Goal: Task Accomplishment & Management: Manage account settings

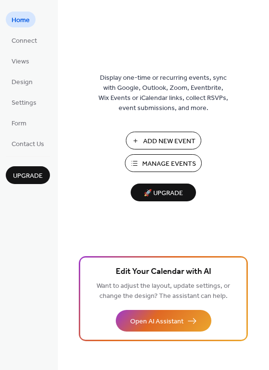
click at [156, 165] on span "Manage Events" at bounding box center [169, 164] width 54 height 10
click at [142, 166] on button "Manage Events" at bounding box center [163, 163] width 77 height 18
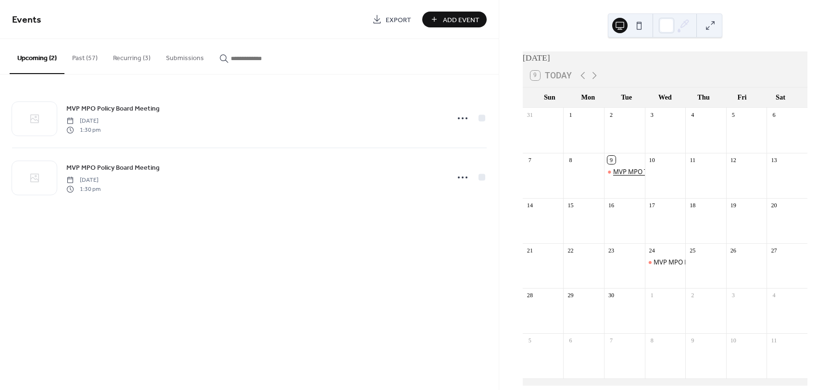
click at [624, 176] on div "MVP MPO Technical Committee Meeting" at bounding box center [670, 171] width 115 height 9
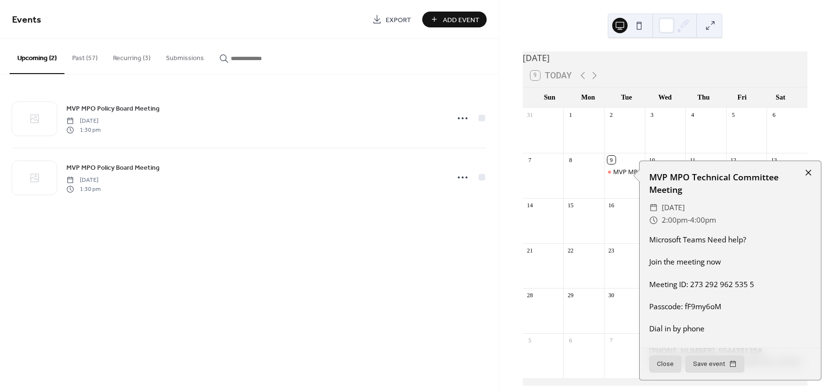
click at [806, 174] on div at bounding box center [808, 172] width 13 height 13
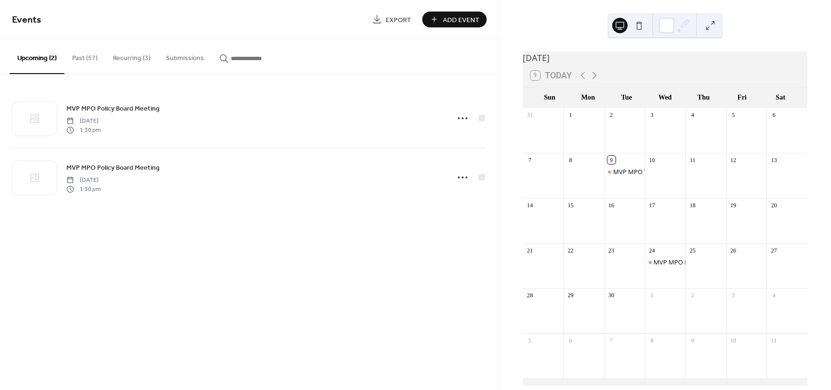
drag, startPoint x: 627, startPoint y: 179, endPoint x: 316, endPoint y: 227, distance: 314.5
click at [316, 227] on div "Events Export Add Event Upcoming (2) Past (57) Recurring (3) Submissions MVP MP…" at bounding box center [249, 195] width 499 height 390
click at [81, 57] on button "Past (57)" at bounding box center [84, 56] width 41 height 34
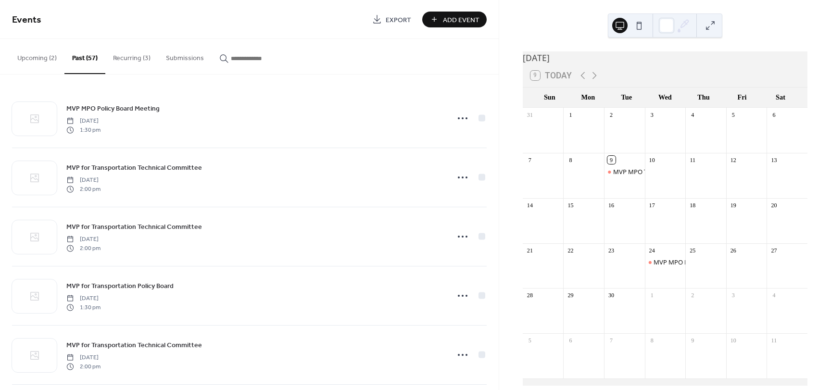
click at [132, 55] on button "Recurring (3)" at bounding box center [131, 56] width 53 height 34
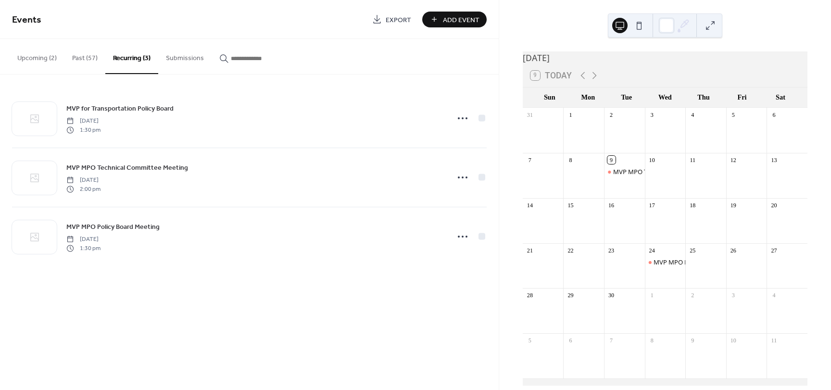
click at [33, 57] on button "Upcoming (2)" at bounding box center [37, 56] width 55 height 34
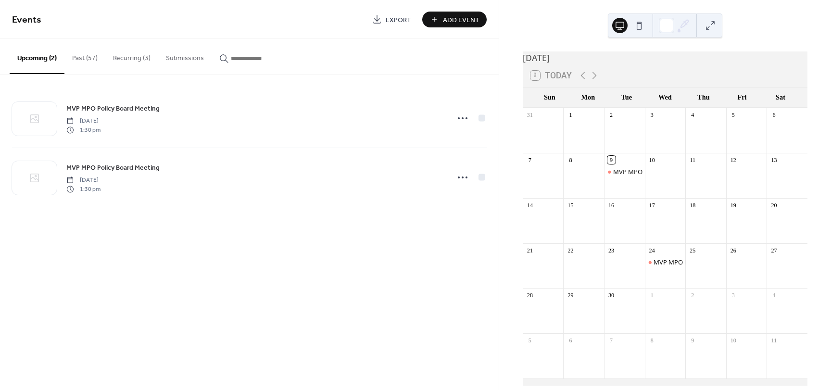
click at [38, 53] on button "Upcoming (2)" at bounding box center [37, 56] width 55 height 35
click at [559, 78] on div "9 Today" at bounding box center [551, 76] width 41 height 10
click at [626, 176] on div "MVP MPO Technical Committee Meeting" at bounding box center [671, 171] width 116 height 9
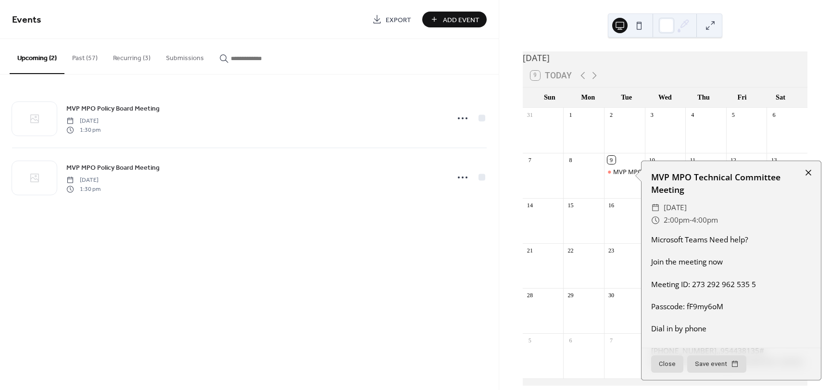
click at [808, 173] on div at bounding box center [808, 172] width 13 height 13
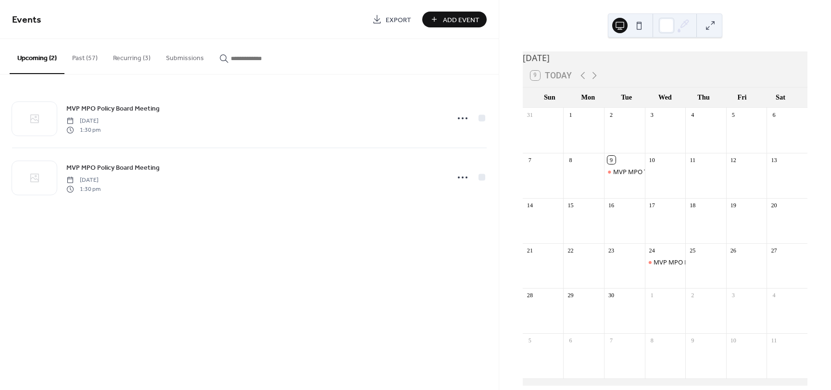
click at [82, 56] on button "Past (57)" at bounding box center [84, 56] width 41 height 34
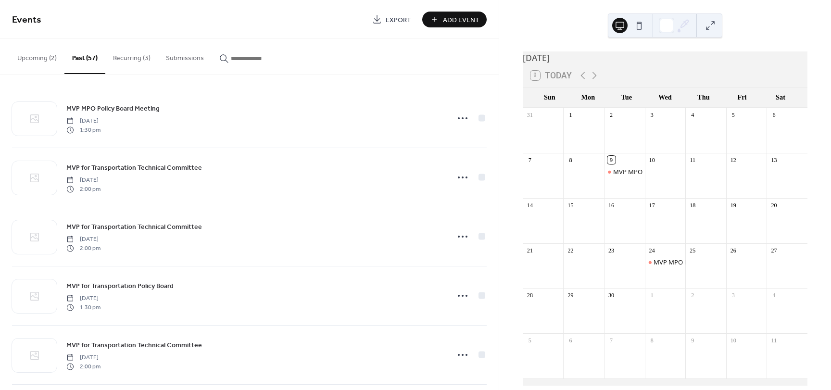
click at [174, 56] on button "Submissions" at bounding box center [184, 56] width 53 height 34
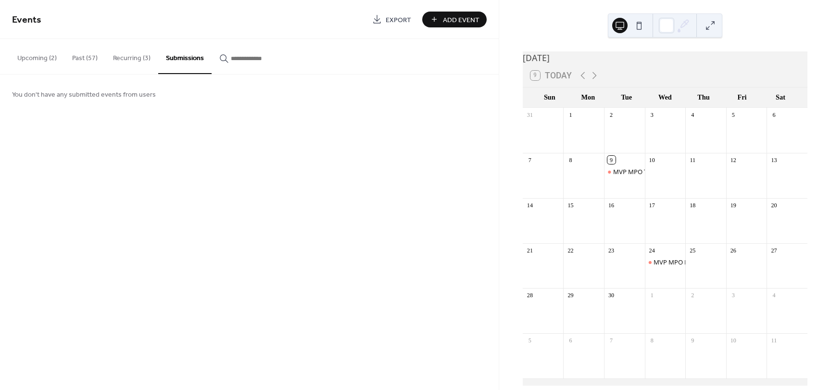
click at [56, 58] on button "Upcoming (2)" at bounding box center [37, 56] width 55 height 34
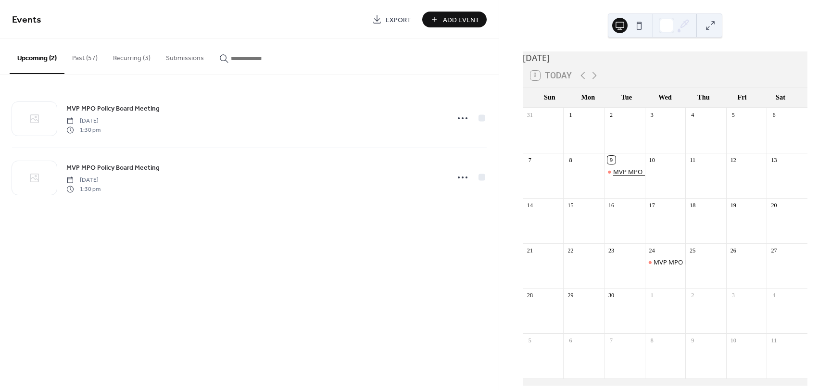
click at [633, 176] on div "MVP MPO Technical Committee Meeting" at bounding box center [671, 171] width 116 height 9
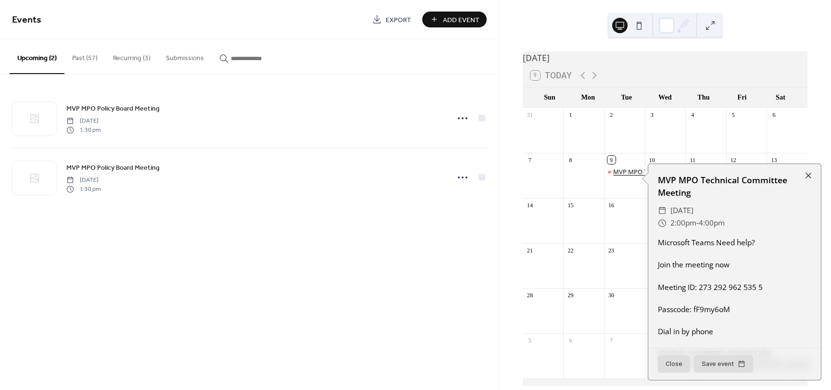
click at [629, 176] on div "MVP MPO Technical Committee Meeting" at bounding box center [671, 171] width 116 height 9
click at [692, 179] on div "MVP MPO Technical Committee Meeting" at bounding box center [733, 184] width 177 height 25
click at [722, 220] on div "​ 2:00pm - 4:00pm" at bounding box center [732, 221] width 157 height 13
click at [715, 225] on span "4:00pm" at bounding box center [708, 221] width 26 height 13
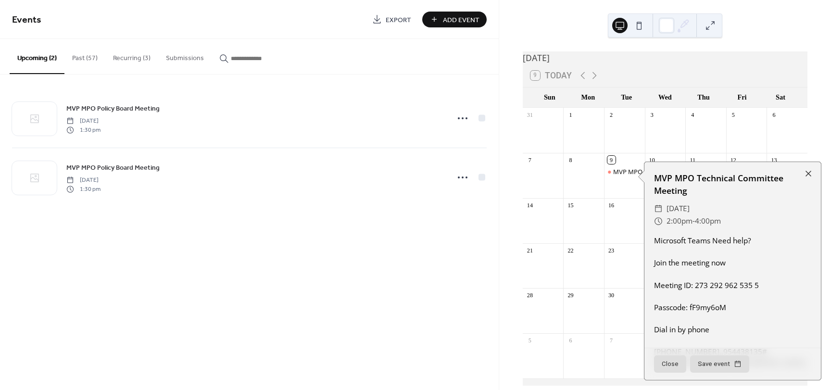
click at [694, 301] on div "Microsoft Teams Need help? Join the meeting now Meeting ID: 273 292 962 535 5 P…" at bounding box center [733, 340] width 177 height 211
click at [466, 309] on div "Events Export Add Event Upcoming (2) Past (57) Recurring (3) Submissions MVP MP…" at bounding box center [249, 195] width 499 height 390
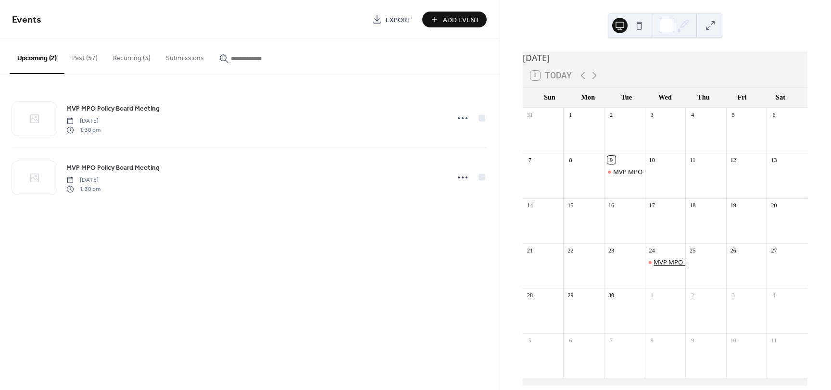
click at [655, 267] on div "MVP MPO Policy Board Meeting" at bounding box center [700, 262] width 92 height 9
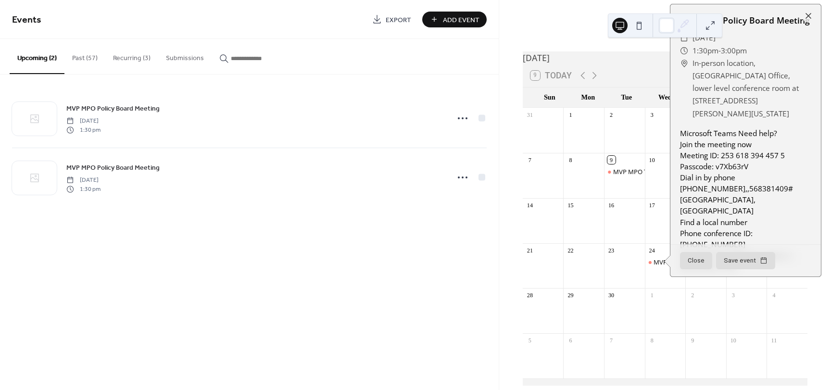
click at [334, 292] on div "Events Export Add Event Upcoming (2) Past (57) Recurring (3) Submissions MVP MP…" at bounding box center [249, 195] width 499 height 390
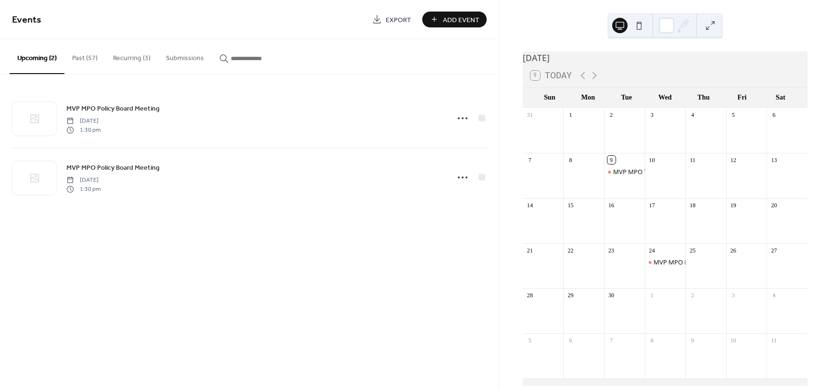
click at [90, 62] on button "Past (57)" at bounding box center [84, 56] width 41 height 34
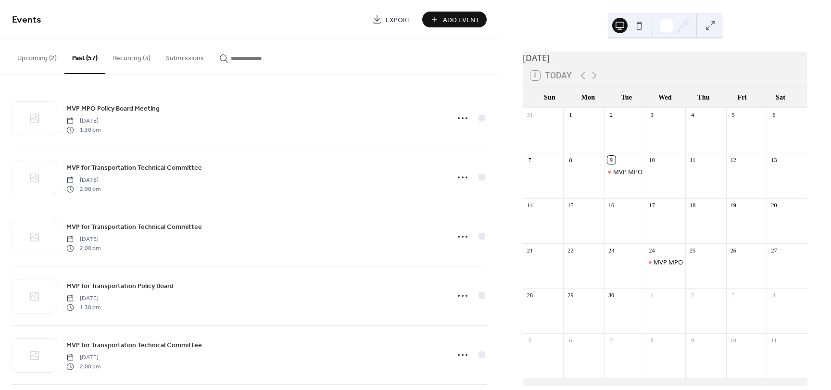
click at [132, 58] on button "Recurring (3)" at bounding box center [131, 56] width 53 height 34
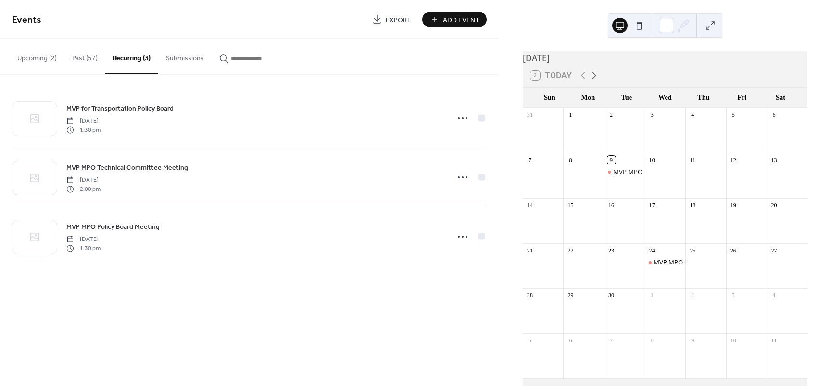
click at [597, 80] on icon at bounding box center [595, 76] width 12 height 12
click at [585, 77] on icon at bounding box center [583, 76] width 12 height 12
click at [252, 62] on input "button" at bounding box center [260, 58] width 58 height 10
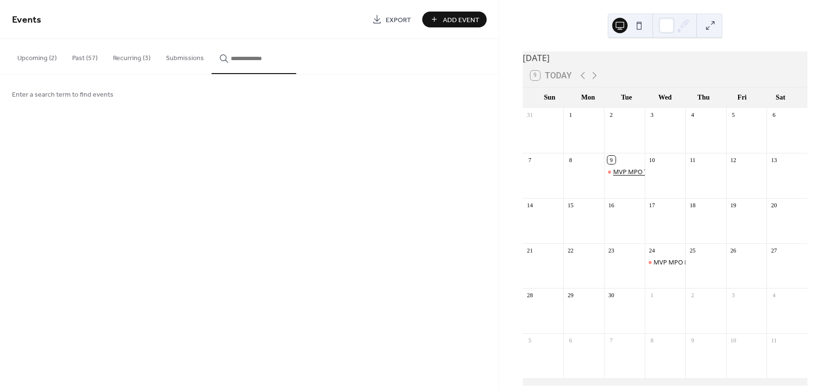
click at [632, 176] on div "MVP MPO Technical Committee Meeting" at bounding box center [671, 171] width 116 height 9
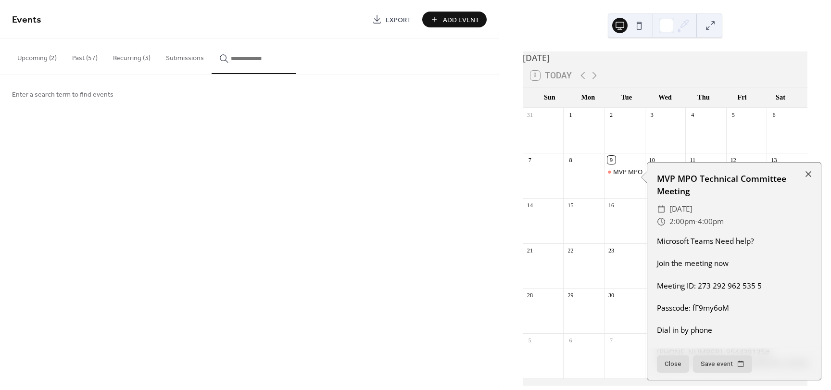
click at [693, 210] on span "[DATE]" at bounding box center [681, 209] width 23 height 13
click at [63, 94] on span "Enter a search term to find events" at bounding box center [63, 95] width 102 height 10
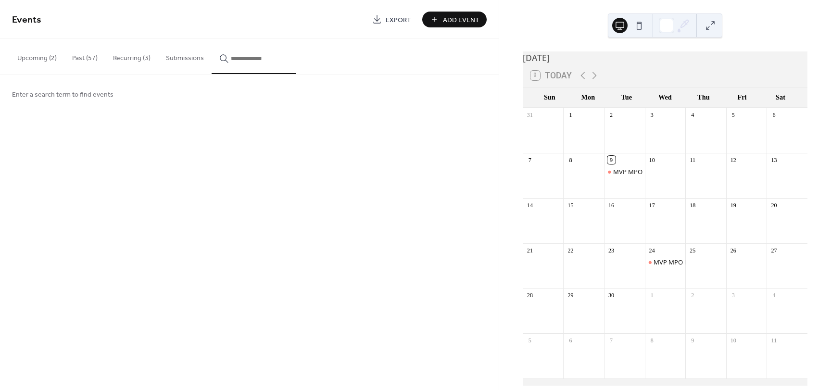
click at [237, 63] on input "button" at bounding box center [260, 58] width 58 height 10
click at [212, 39] on button "*******" at bounding box center [254, 56] width 85 height 35
click at [212, 39] on button "**********" at bounding box center [254, 56] width 85 height 35
drag, startPoint x: 299, startPoint y: 58, endPoint x: 193, endPoint y: 73, distance: 106.3
click at [193, 73] on div "**********" at bounding box center [249, 57] width 499 height 36
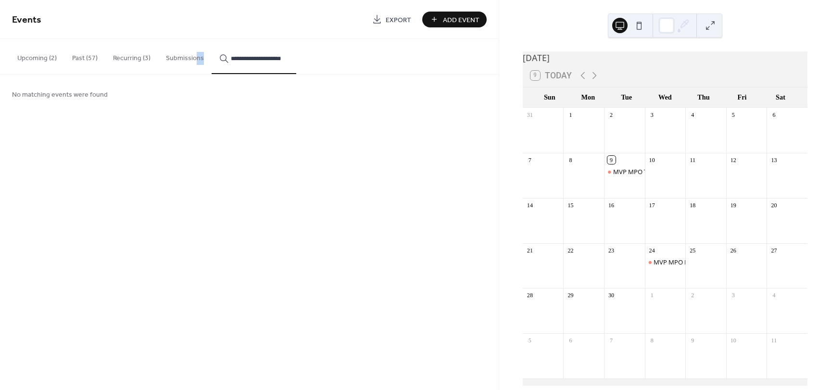
click at [324, 71] on div "**********" at bounding box center [249, 57] width 499 height 36
drag, startPoint x: 299, startPoint y: 53, endPoint x: 240, endPoint y: 59, distance: 58.9
click at [240, 59] on div "**********" at bounding box center [249, 57] width 499 height 36
click at [240, 58] on input "**********" at bounding box center [260, 58] width 58 height 10
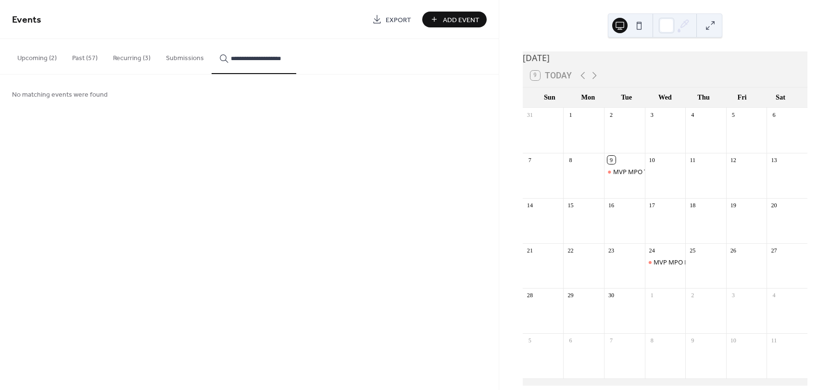
click at [240, 58] on input "**********" at bounding box center [260, 58] width 58 height 10
click at [212, 39] on button "*********" at bounding box center [254, 56] width 85 height 35
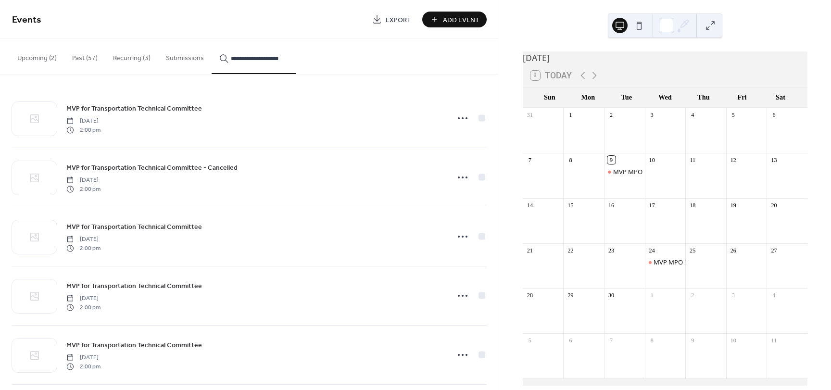
click at [212, 39] on button "**********" at bounding box center [254, 56] width 85 height 35
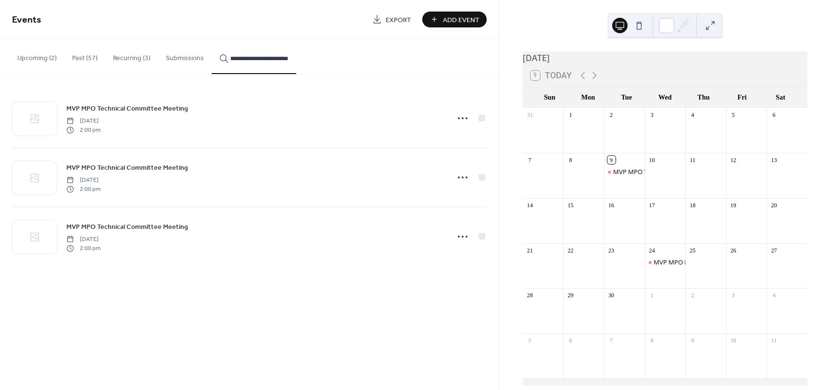
scroll to position [0, 16]
type input "**********"
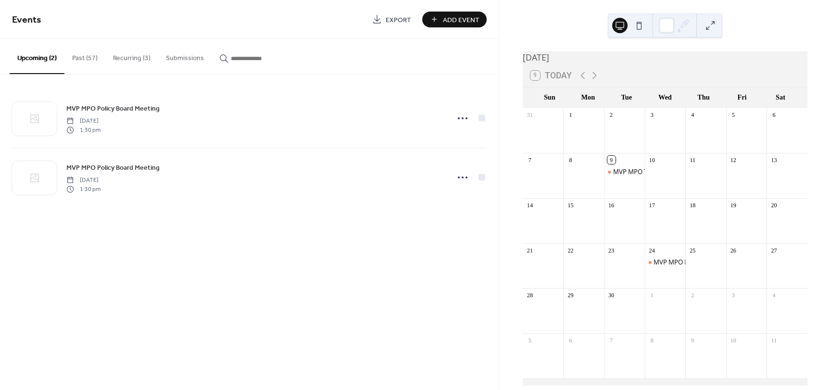
click at [31, 56] on button "Upcoming (2)" at bounding box center [37, 56] width 55 height 35
click at [593, 81] on icon at bounding box center [595, 76] width 12 height 12
click at [581, 81] on icon at bounding box center [583, 76] width 12 height 12
click at [83, 61] on button "Past (57)" at bounding box center [84, 56] width 41 height 34
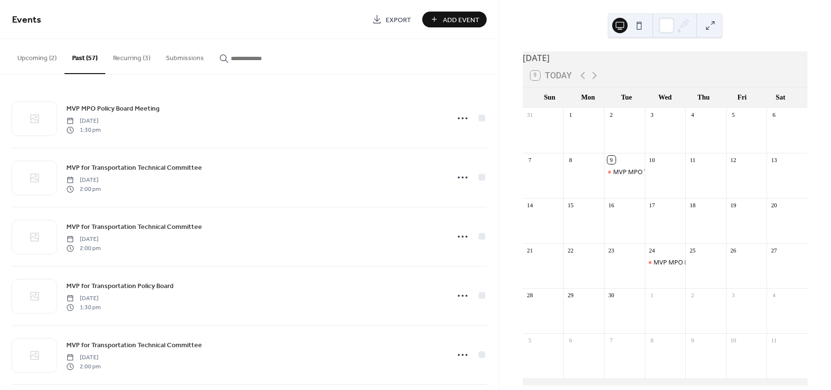
click at [49, 59] on button "Upcoming (2)" at bounding box center [37, 56] width 55 height 34
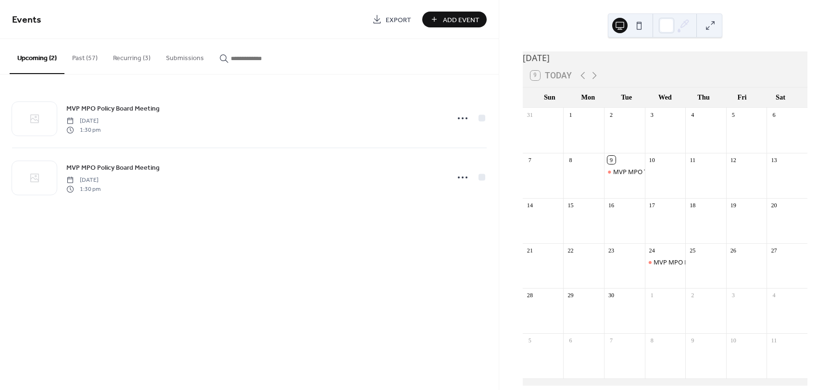
click at [120, 54] on button "Recurring (3)" at bounding box center [131, 56] width 53 height 34
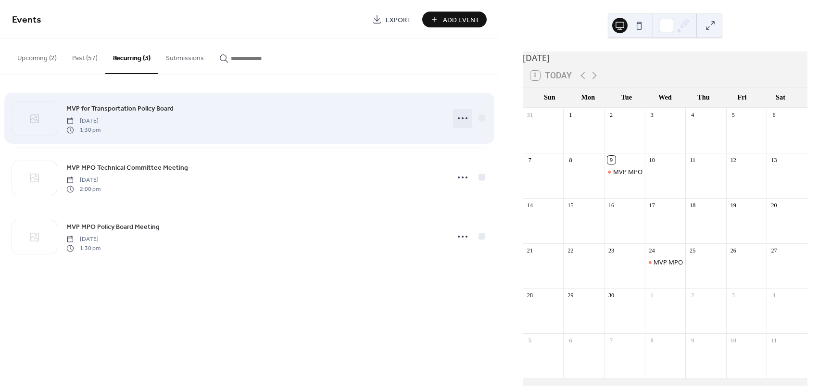
click at [459, 120] on icon at bounding box center [462, 118] width 15 height 15
click at [316, 115] on div "MVP for Transportation Policy Board [DATE] 1:30 pm" at bounding box center [254, 118] width 377 height 31
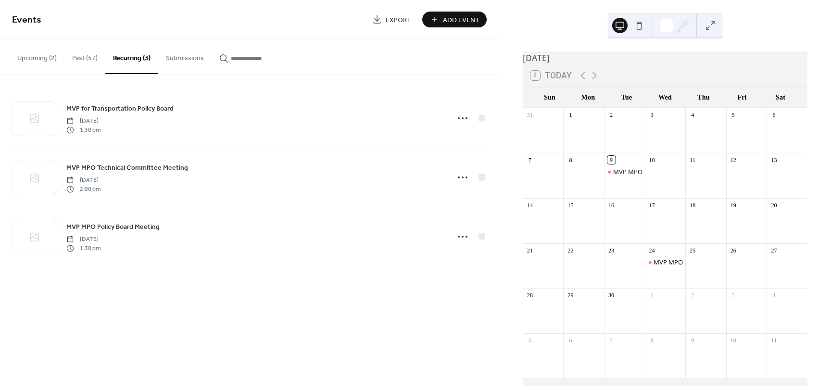
click at [35, 56] on button "Upcoming (2)" at bounding box center [37, 56] width 55 height 34
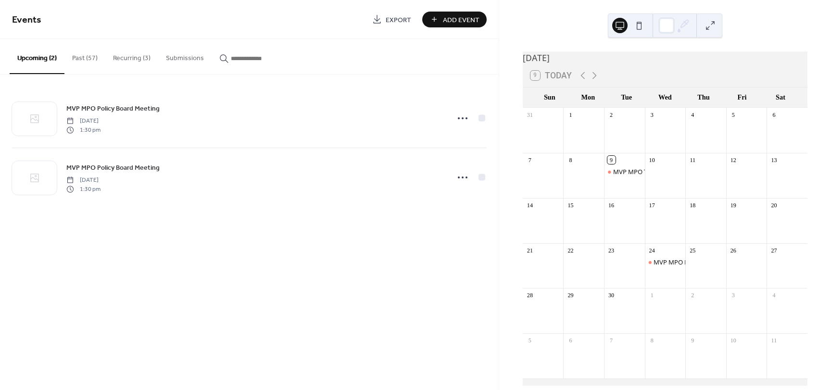
click at [128, 58] on button "Recurring (3)" at bounding box center [131, 56] width 53 height 34
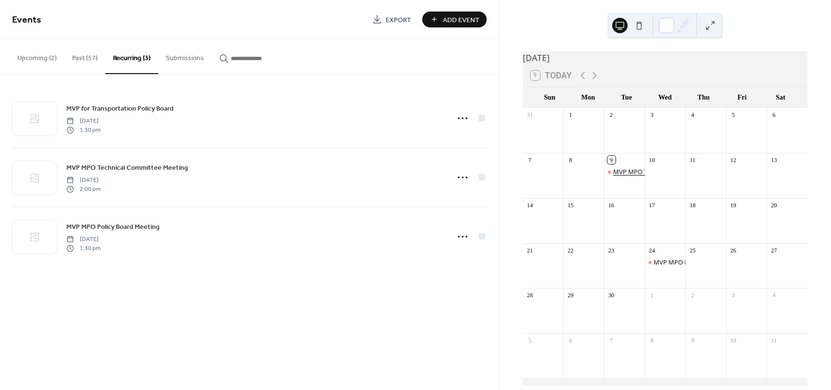
click at [632, 176] on div "MVP MPO Technical Committee Meeting" at bounding box center [671, 171] width 116 height 9
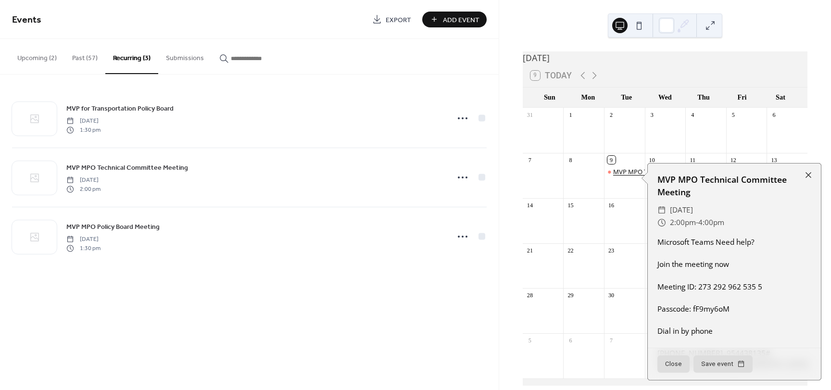
click at [632, 176] on div "MVP MPO Technical Committee Meeting" at bounding box center [671, 171] width 116 height 9
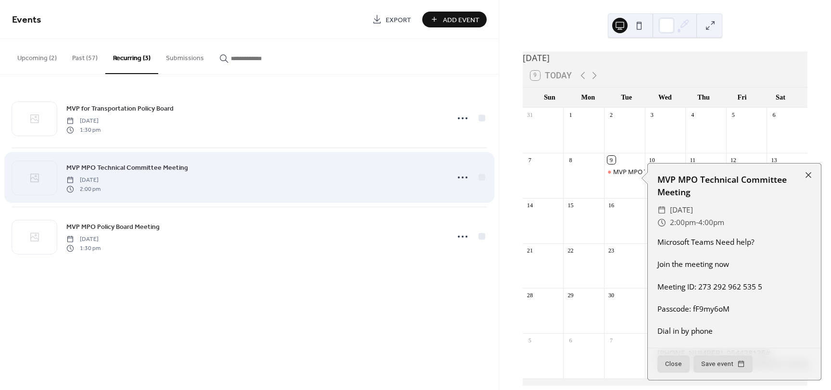
click at [453, 159] on div "MVP MPO Technical Committee Meeting [DATE] 2:00 pm" at bounding box center [249, 177] width 475 height 59
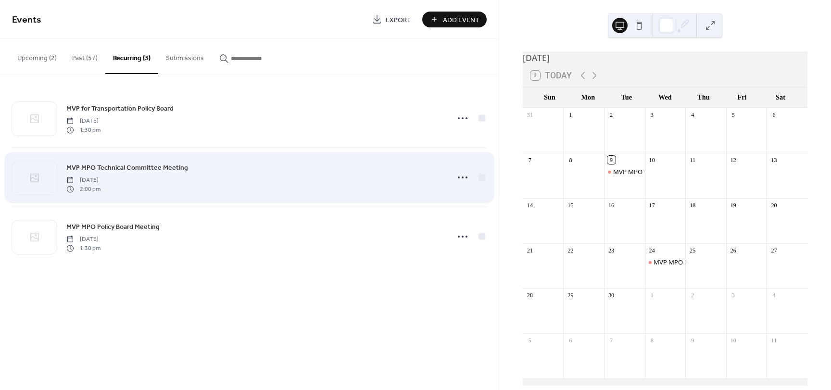
click at [205, 172] on div "MVP MPO Technical Committee Meeting [DATE] 2:00 pm" at bounding box center [254, 177] width 377 height 31
click at [461, 177] on icon at bounding box center [462, 177] width 15 height 15
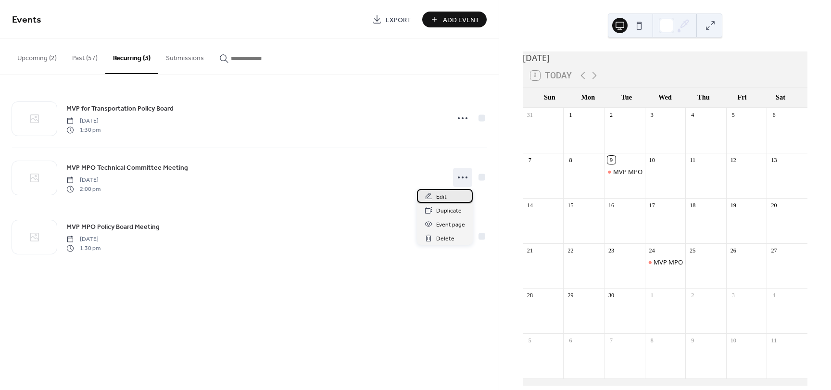
click at [442, 198] on span "Edit" at bounding box center [441, 197] width 11 height 10
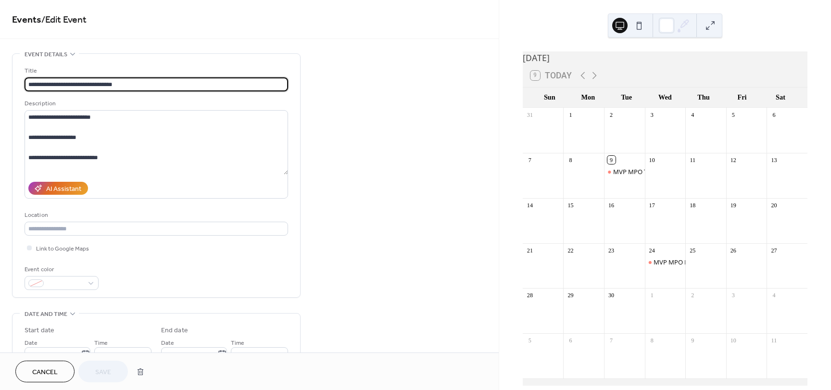
type input "**********"
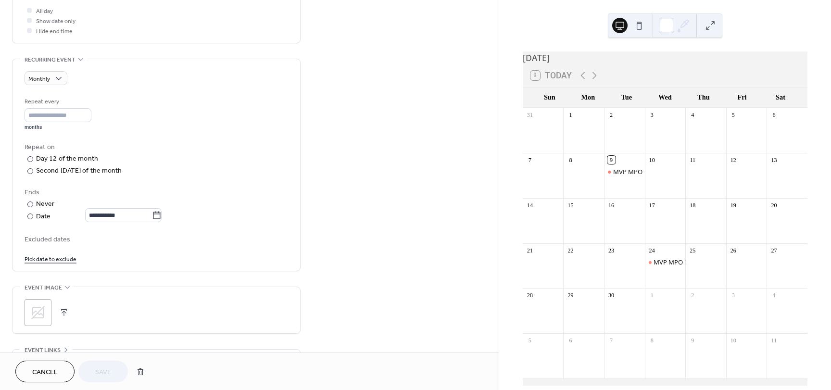
scroll to position [385, 0]
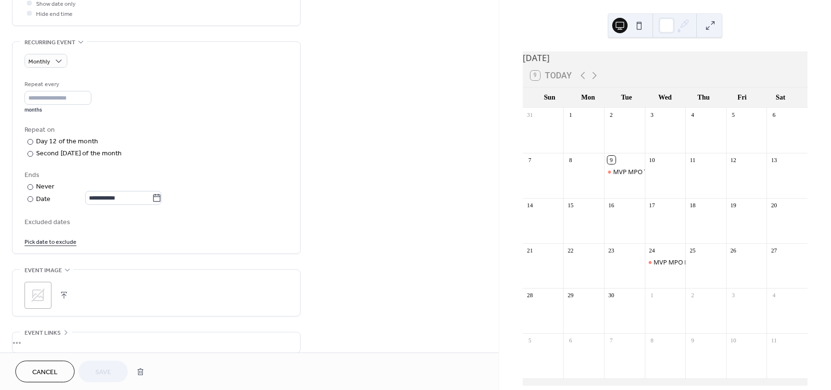
click at [47, 242] on link "Pick date to exclude" at bounding box center [51, 241] width 52 height 10
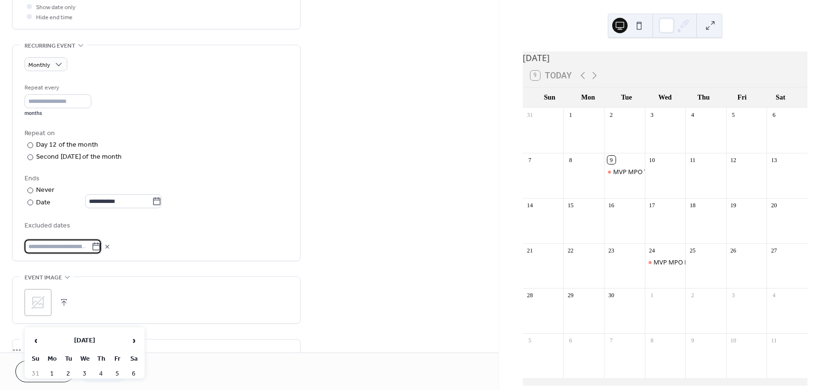
scroll to position [472, 0]
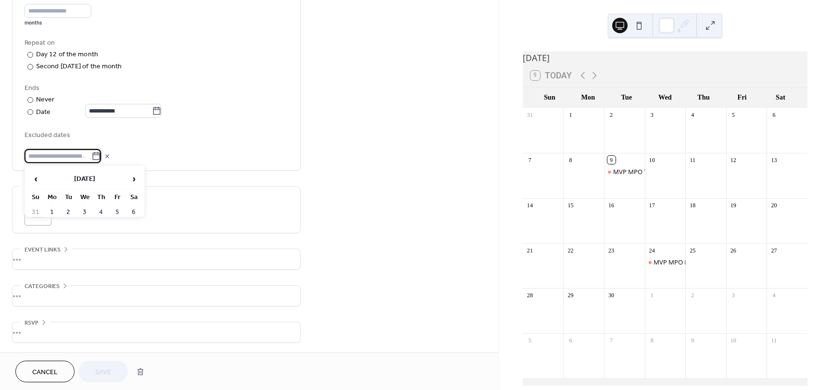
click at [63, 156] on input "text" at bounding box center [58, 156] width 67 height 14
click at [133, 180] on span "›" at bounding box center [134, 178] width 14 height 19
click at [38, 178] on span "‹" at bounding box center [35, 178] width 14 height 19
click at [98, 156] on icon at bounding box center [96, 157] width 10 height 10
click at [91, 156] on input "text" at bounding box center [58, 156] width 67 height 14
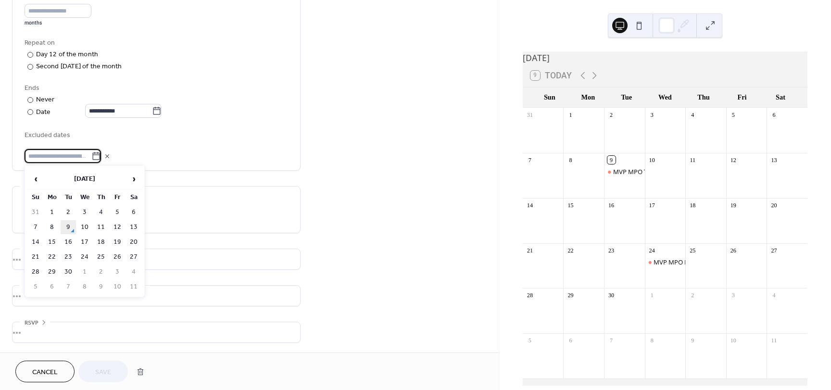
click at [66, 228] on td "9" at bounding box center [68, 227] width 15 height 14
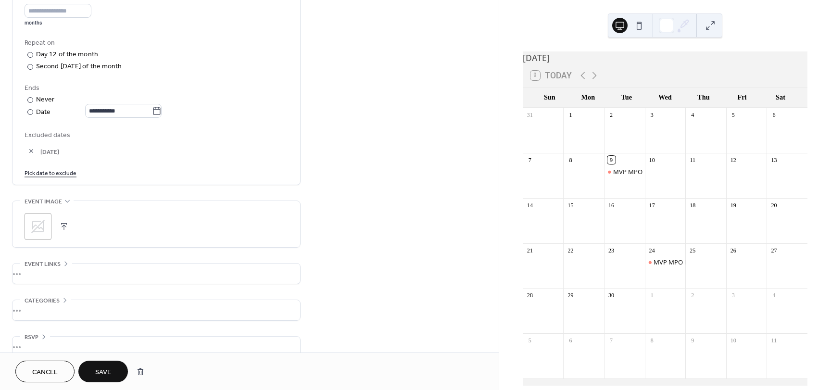
click at [102, 372] on span "Save" at bounding box center [103, 373] width 16 height 10
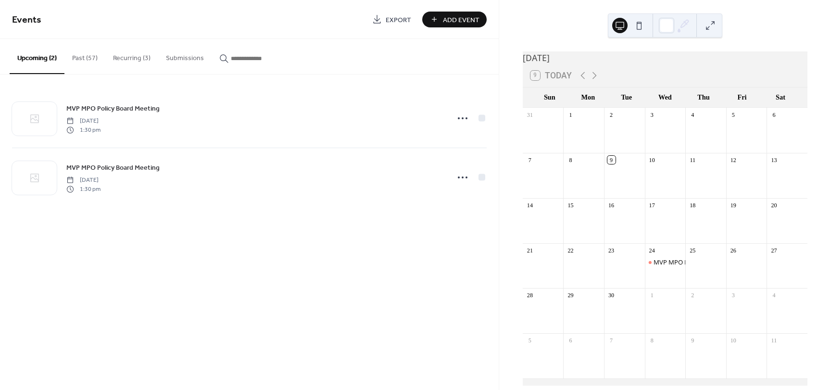
click at [131, 56] on button "Recurring (3)" at bounding box center [131, 56] width 53 height 34
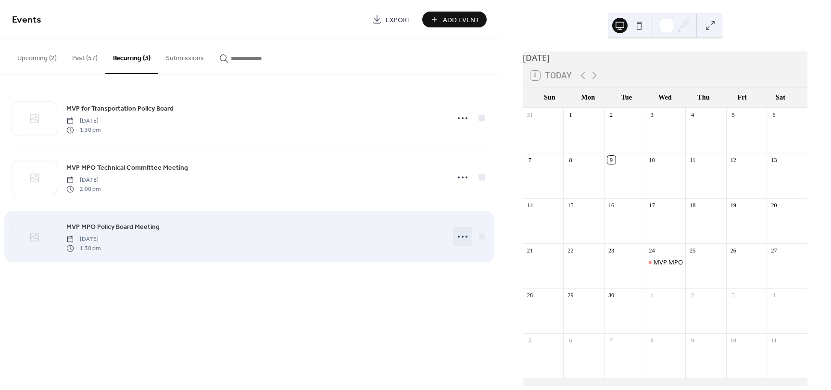
click at [462, 233] on icon at bounding box center [462, 236] width 15 height 15
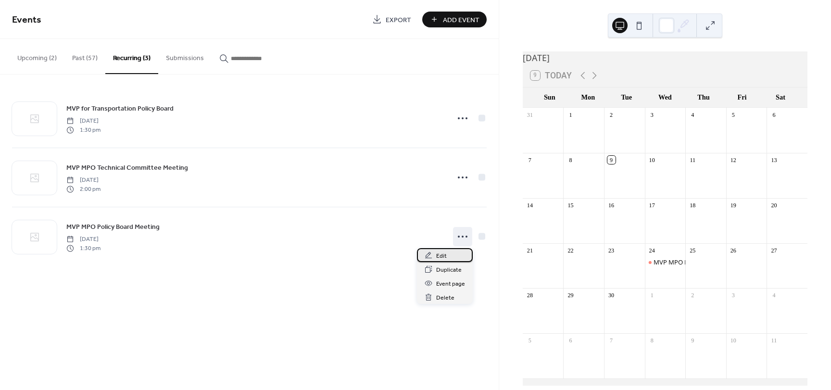
click at [444, 257] on span "Edit" at bounding box center [441, 256] width 11 height 10
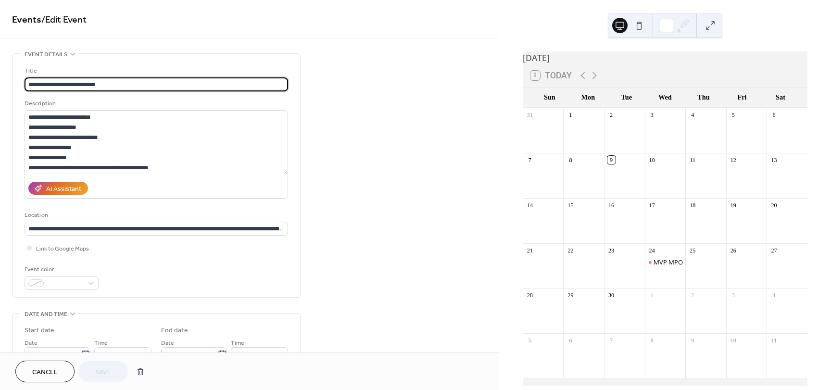
type input "**********"
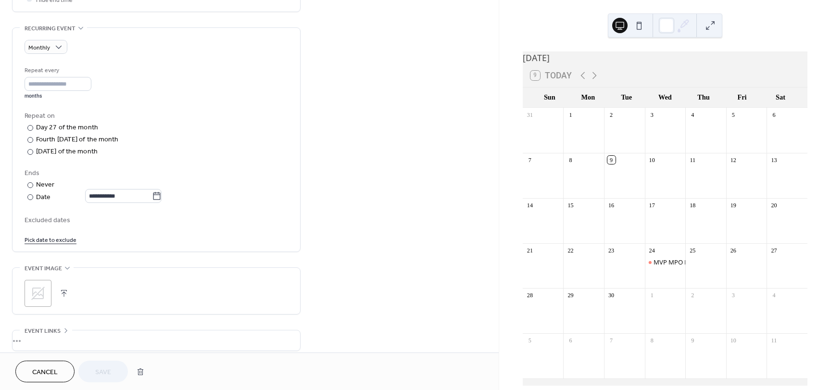
scroll to position [433, 0]
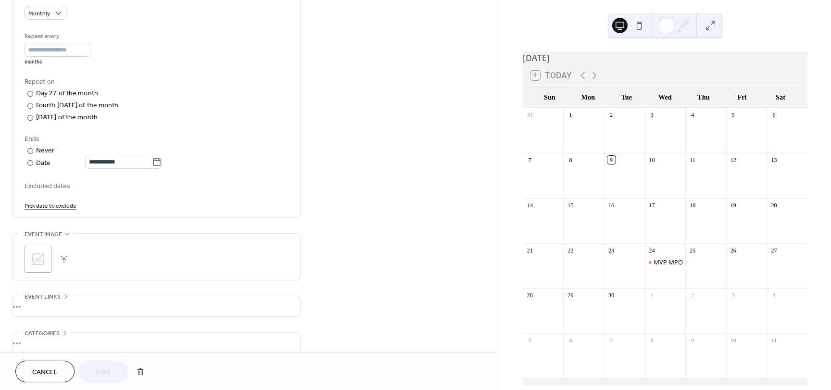
click at [57, 207] on link "Pick date to exclude" at bounding box center [51, 205] width 52 height 10
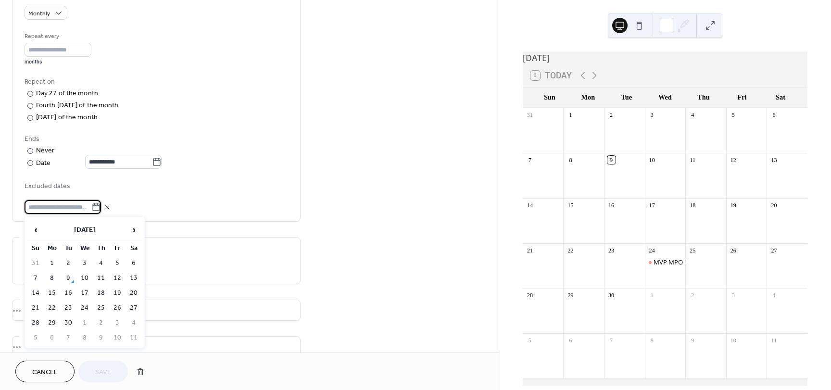
click at [366, 170] on div "**********" at bounding box center [249, 11] width 499 height 783
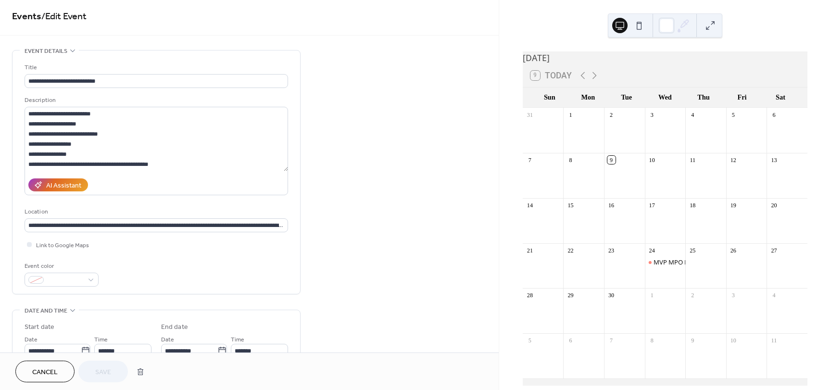
scroll to position [0, 0]
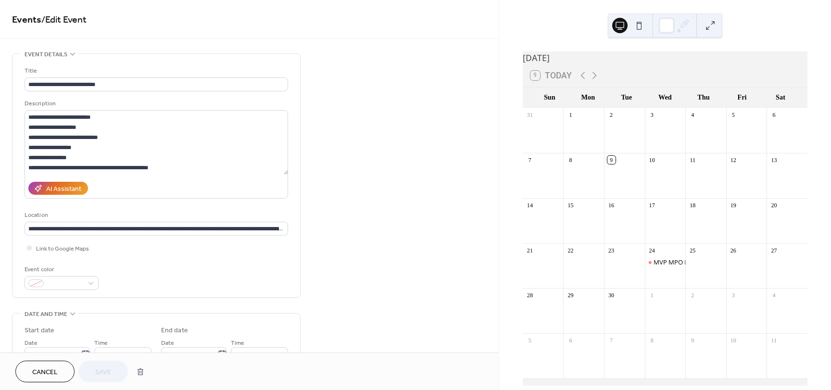
click at [45, 374] on span "Cancel" at bounding box center [44, 373] width 25 height 10
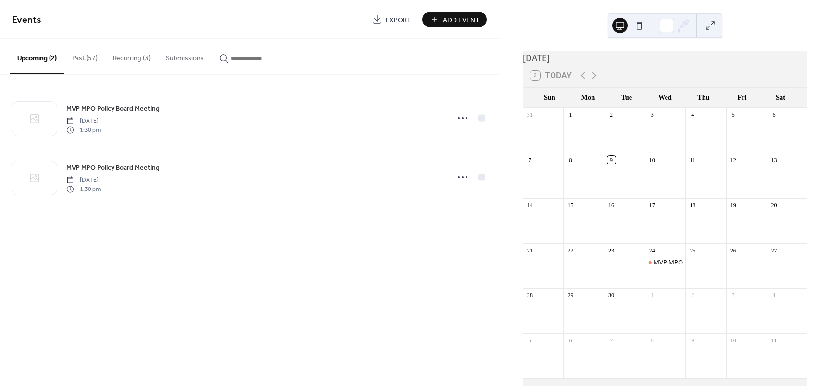
click at [128, 57] on button "Recurring (3)" at bounding box center [131, 56] width 53 height 34
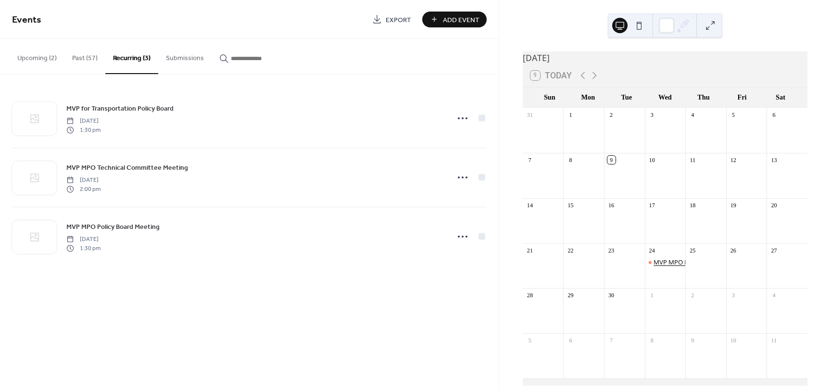
click at [669, 264] on div "MVP MPO Policy Board Meeting" at bounding box center [700, 262] width 92 height 9
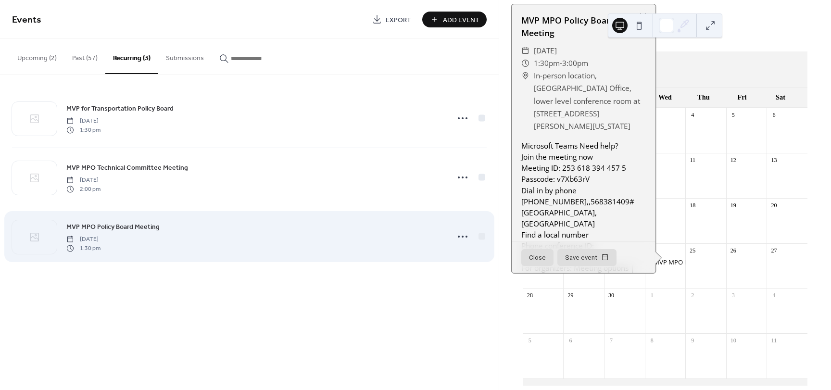
click at [149, 231] on span "MVP MPO Policy Board Meeting" at bounding box center [112, 227] width 93 height 10
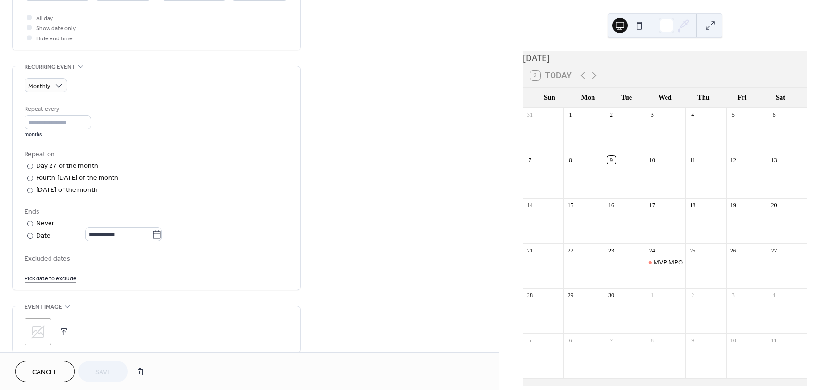
scroll to position [433, 0]
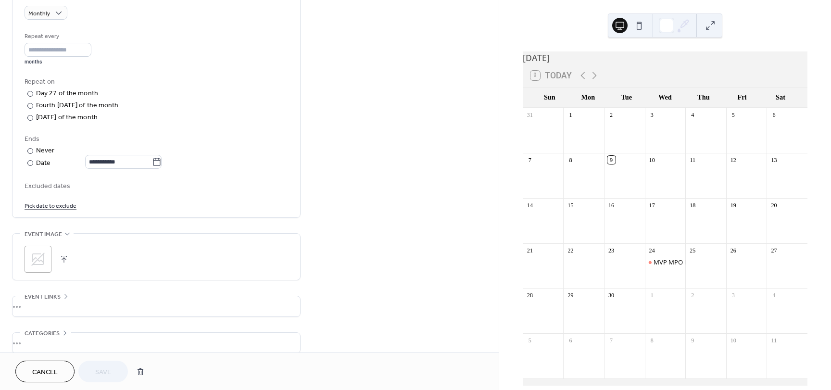
click at [38, 205] on link "Pick date to exclude" at bounding box center [51, 205] width 52 height 10
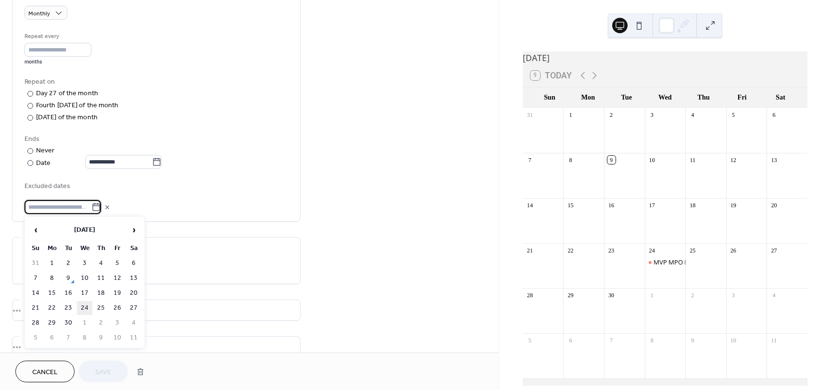
click at [84, 307] on td "24" at bounding box center [84, 308] width 15 height 14
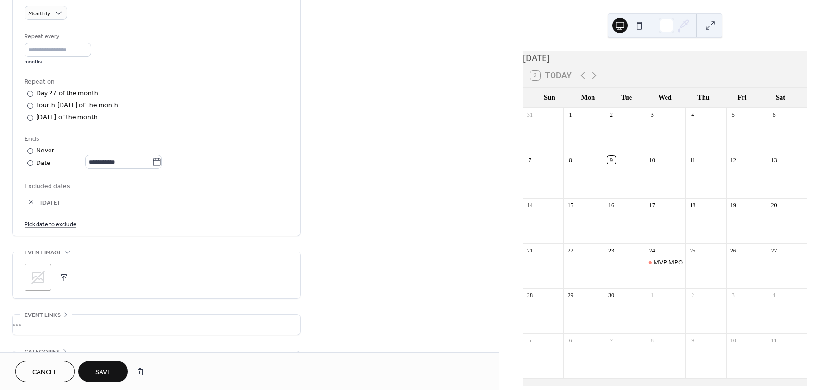
click at [101, 372] on span "Save" at bounding box center [103, 373] width 16 height 10
